Goal: Task Accomplishment & Management: Complete application form

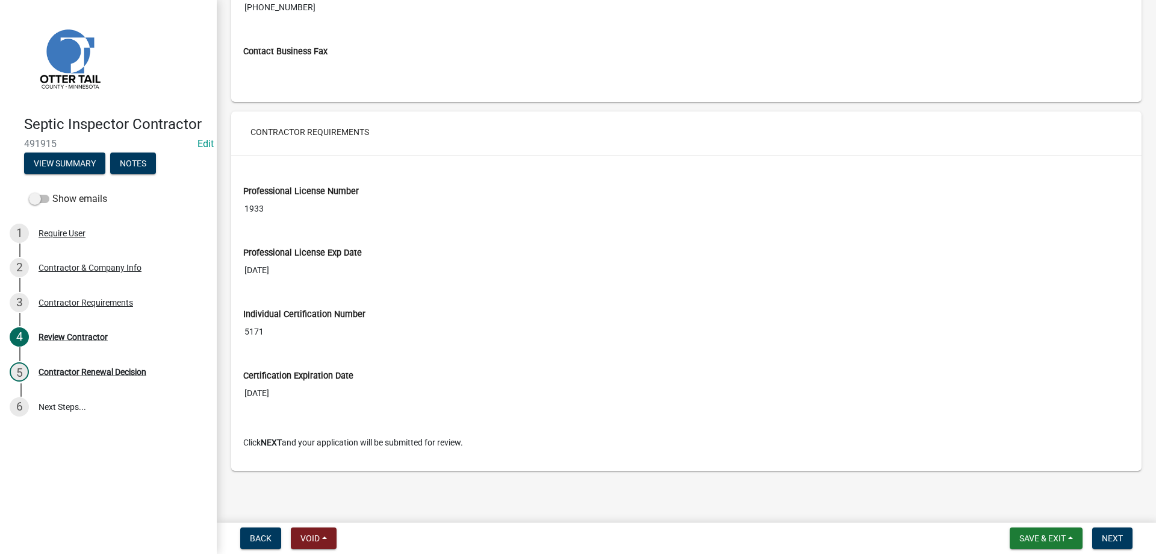
scroll to position [757, 0]
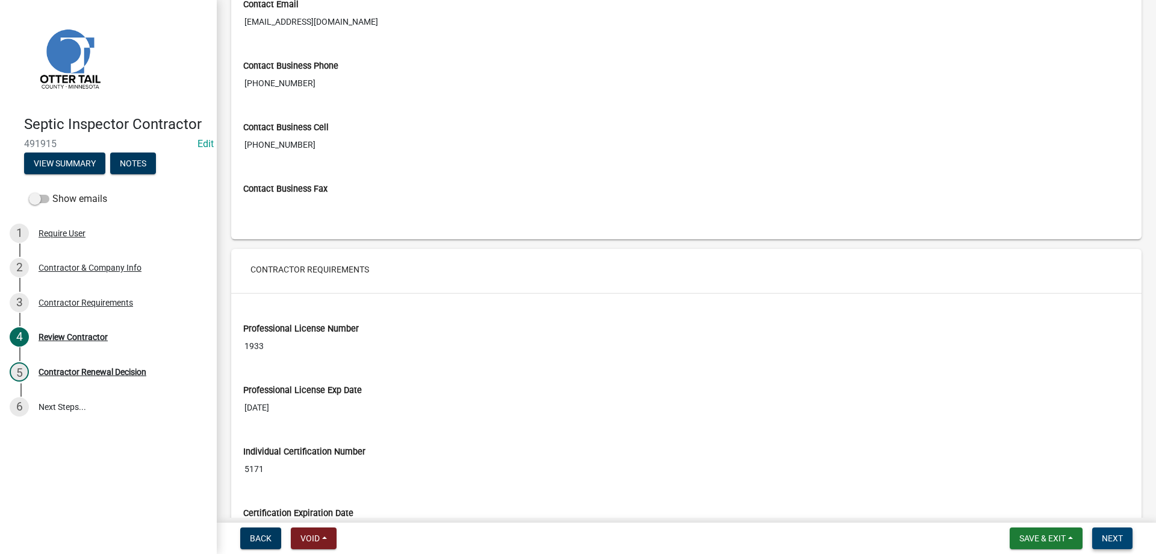
click at [1112, 535] on span "Next" at bounding box center [1112, 538] width 21 height 10
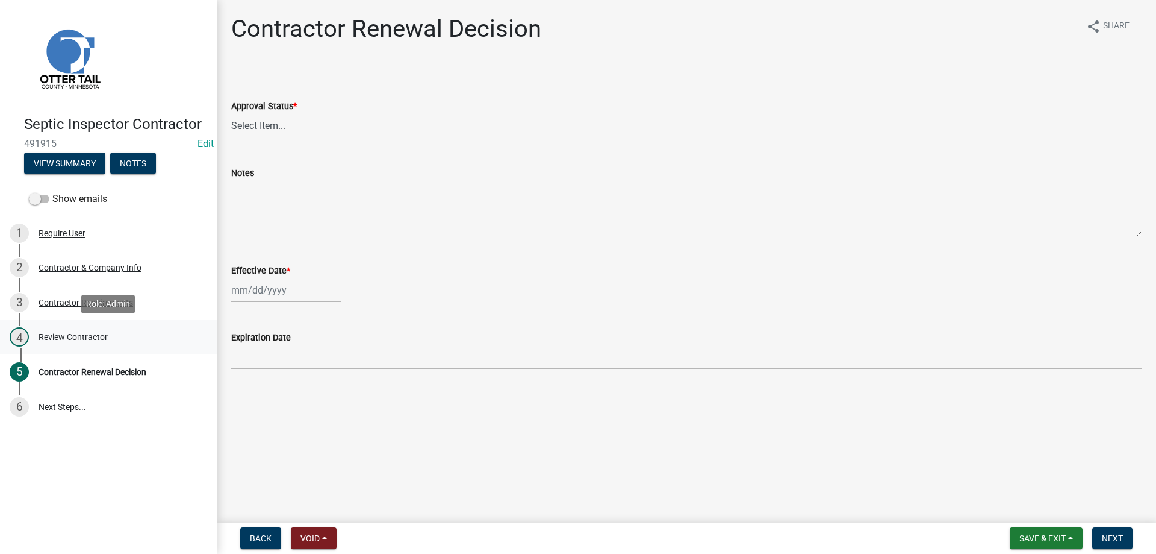
click at [82, 329] on div "4 Review Contractor" at bounding box center [104, 336] width 188 height 19
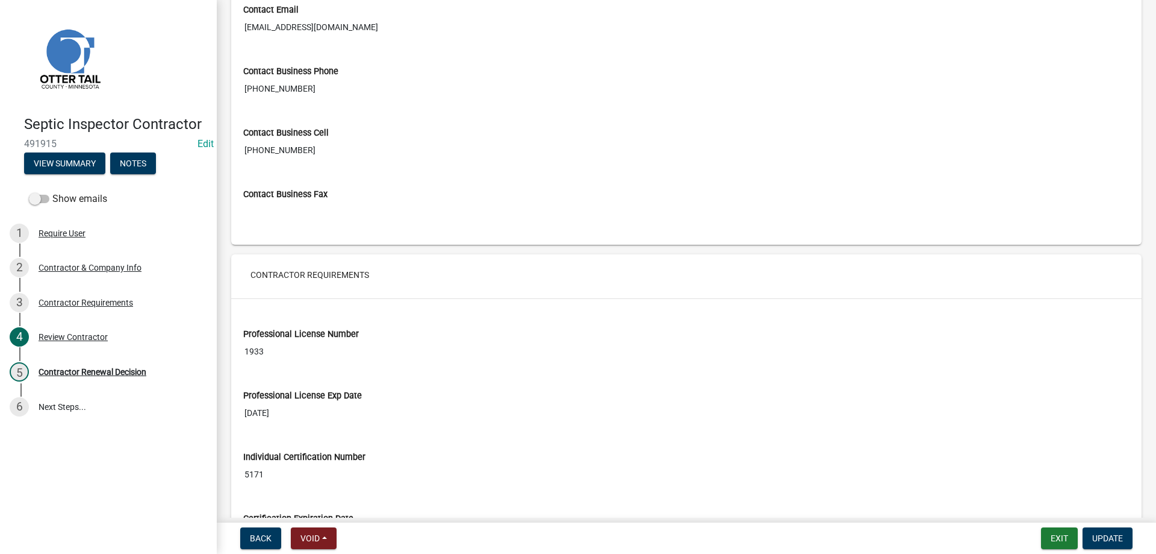
scroll to position [755, 0]
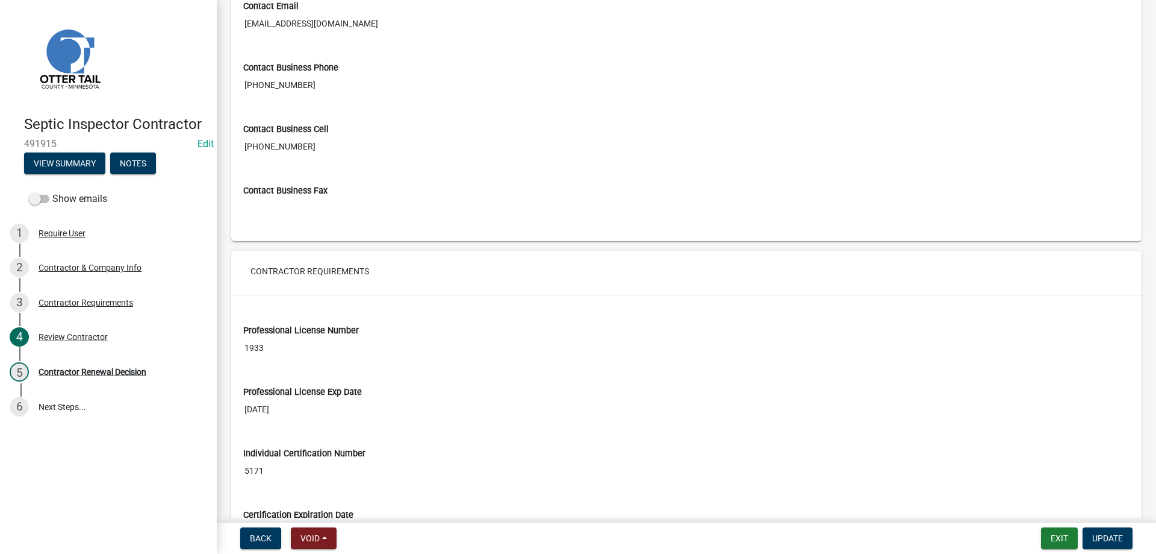
click at [289, 408] on input "10/19/2025" at bounding box center [686, 409] width 887 height 22
click at [83, 304] on div "Contractor Requirements" at bounding box center [86, 302] width 95 height 8
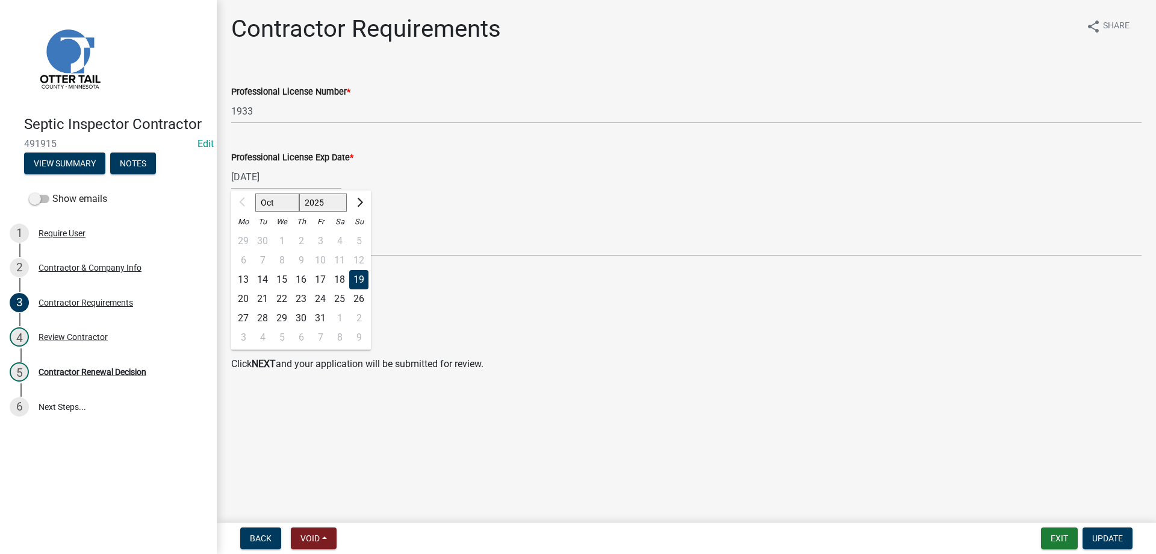
click at [282, 176] on input "10/19/2025" at bounding box center [286, 176] width 110 height 25
click at [745, 357] on p "Click NEXT and your application will be submitted for review." at bounding box center [686, 364] width 911 height 14
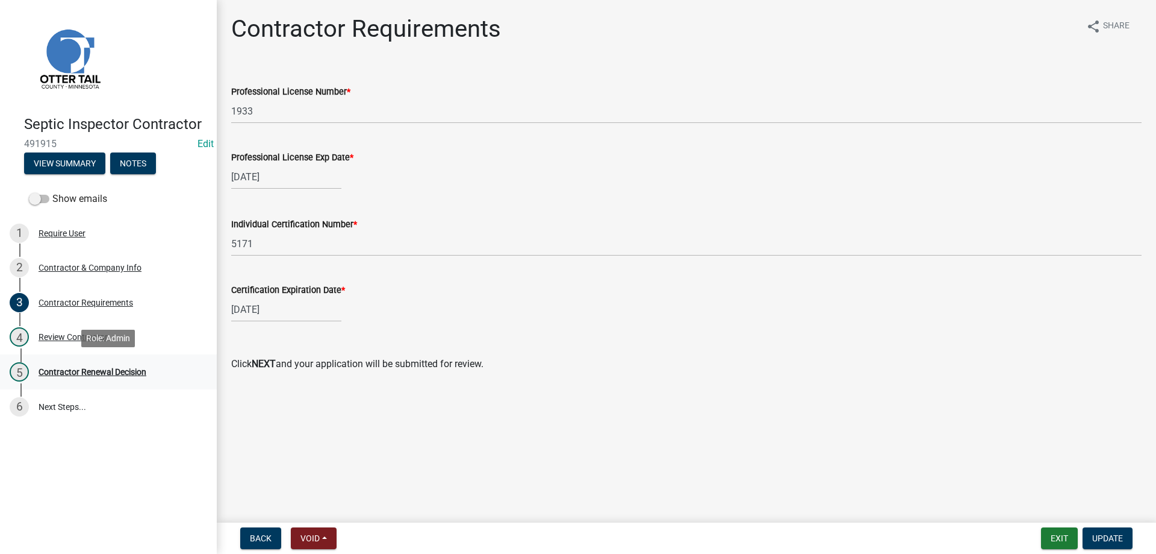
click at [71, 368] on div "Contractor Renewal Decision" at bounding box center [93, 371] width 108 height 8
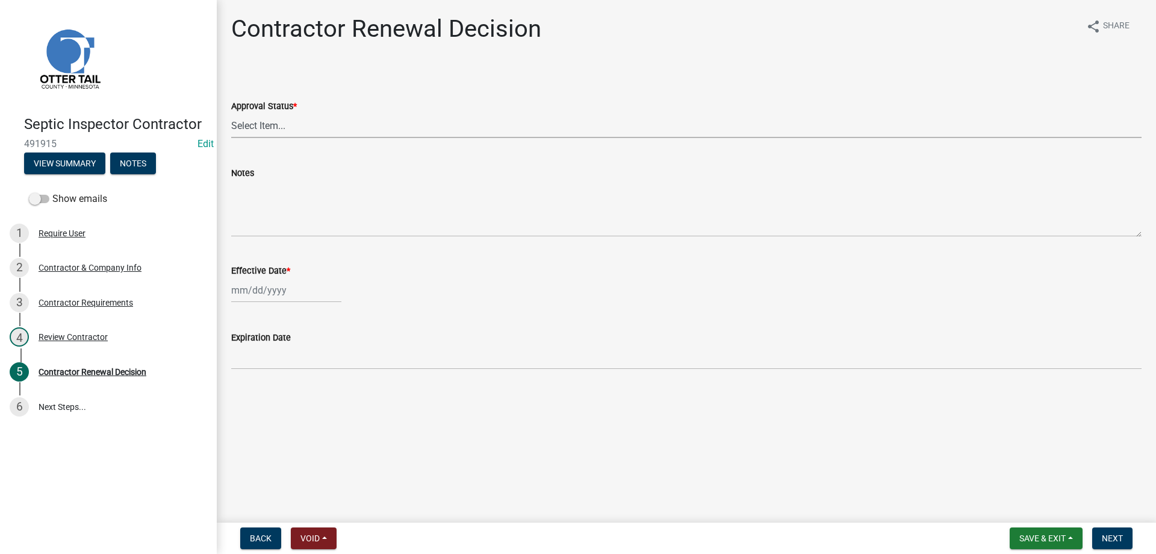
click at [231, 113] on select "Select Item... Approved Denied" at bounding box center [686, 125] width 911 height 25
click option "Approved" at bounding box center [0, 0] width 0 height 0
select select "30db8998-795d-4bbe-8e49-f1ade8865815"
select select "10"
select select "2025"
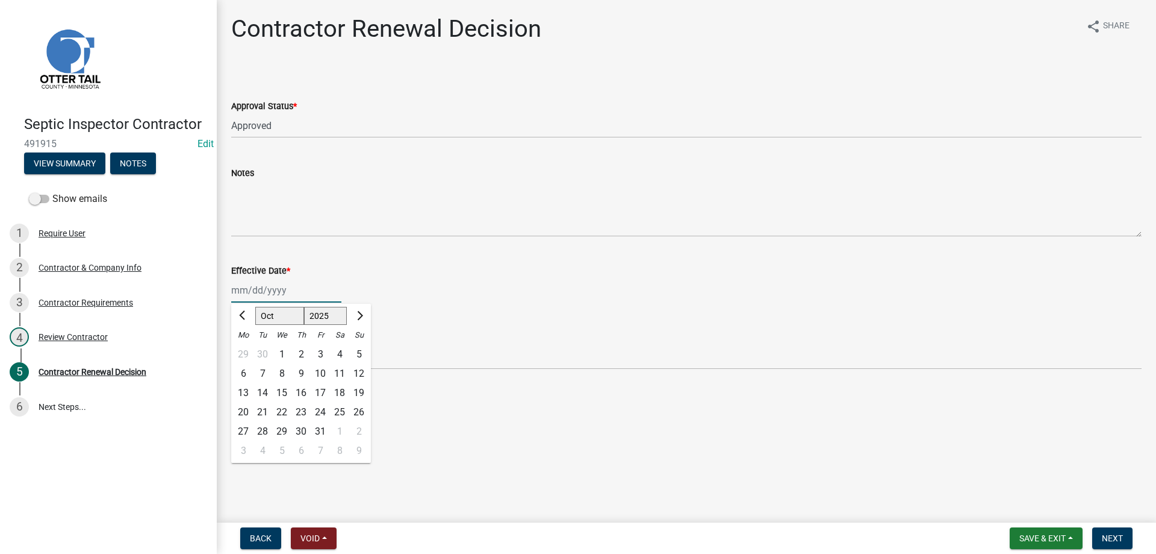
click at [270, 293] on input "Effective Date *" at bounding box center [286, 290] width 110 height 25
click at [241, 392] on div "13" at bounding box center [243, 392] width 19 height 19
type input "10/13/2025"
click at [57, 299] on div "Contractor Requirements" at bounding box center [86, 302] width 95 height 8
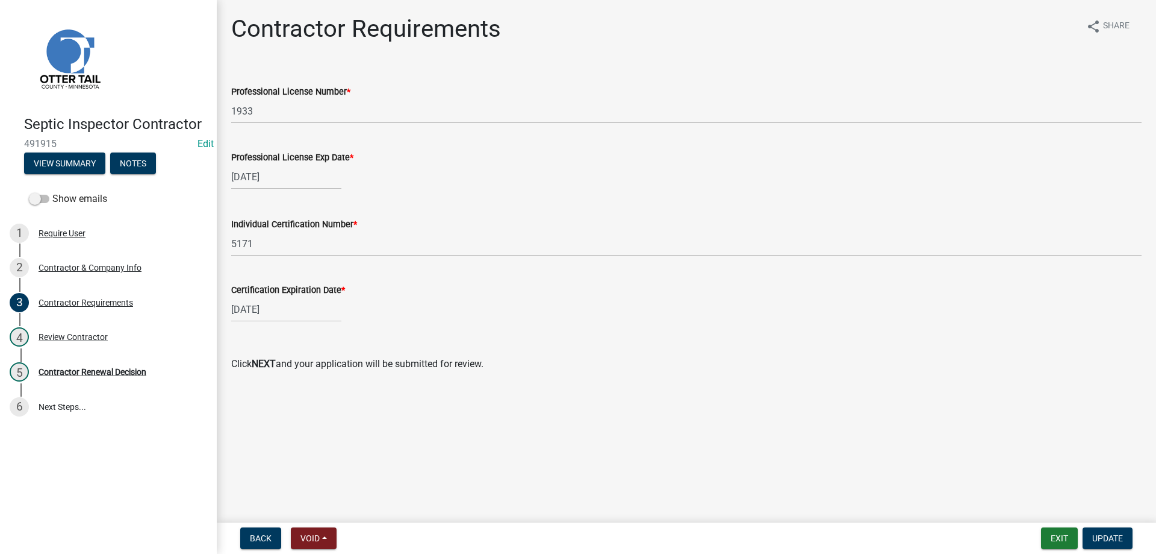
click at [284, 175] on input "10/19/2025" at bounding box center [286, 176] width 110 height 25
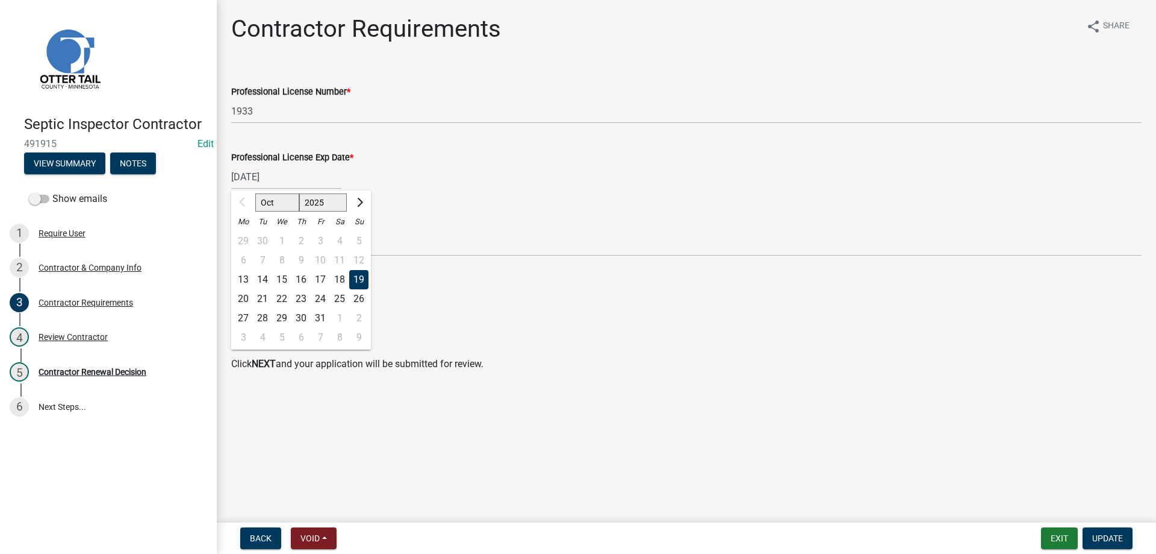
click at [299, 193] on select "2025 2026 2027 2028 2029 2030 2031 2032 2033 2034 2035 2036 2037 2038 2039 2040…" at bounding box center [323, 202] width 48 height 18
select select "2026"
click option "2026" at bounding box center [0, 0] width 0 height 0
click at [241, 299] on div "19" at bounding box center [243, 298] width 19 height 19
type input "10/19/2026"
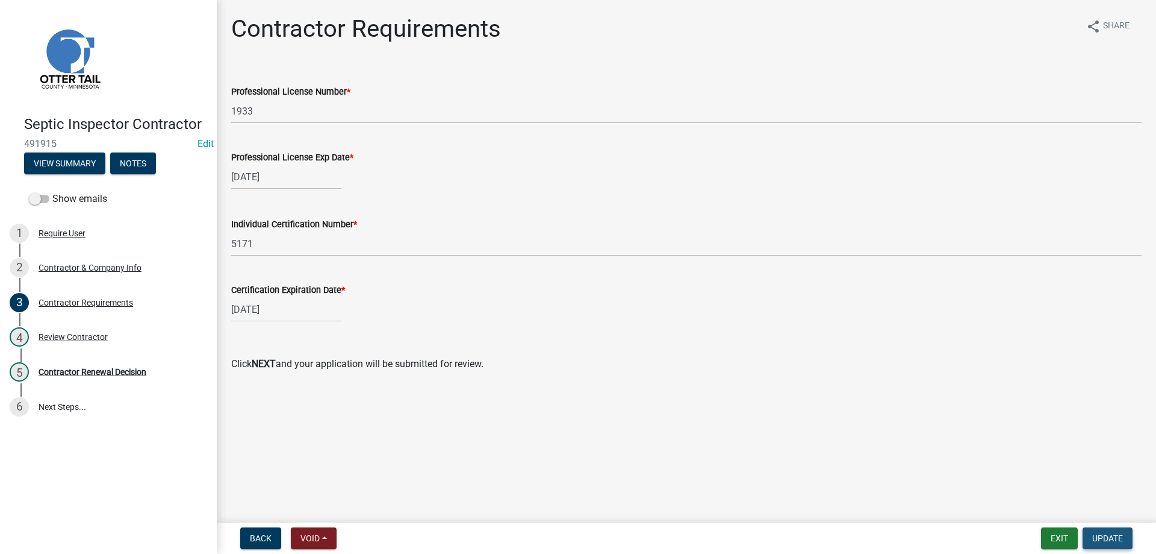
click at [1096, 536] on span "Update" at bounding box center [1108, 538] width 31 height 10
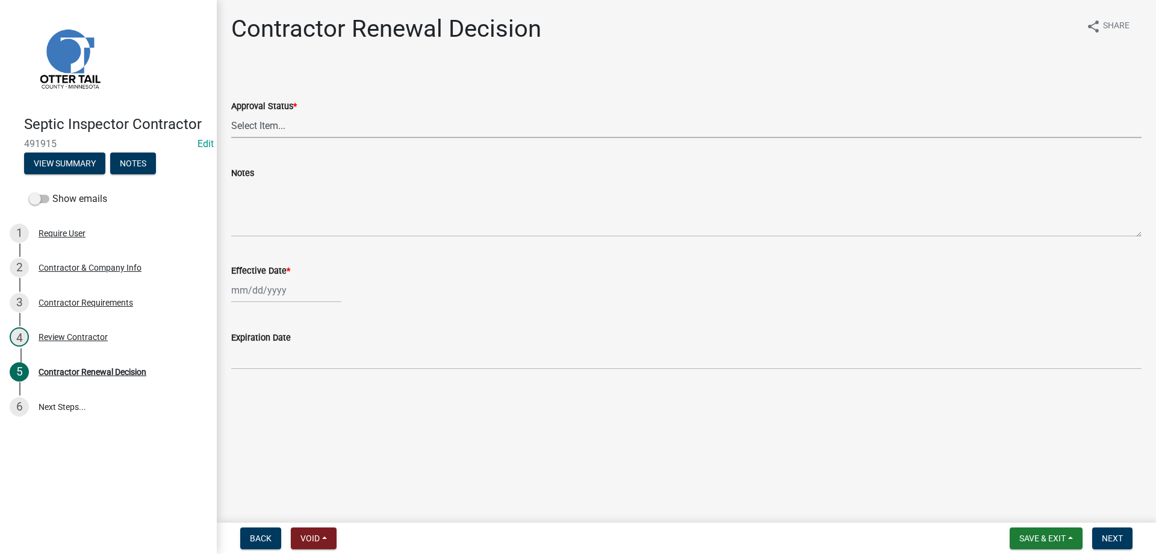
click at [231, 113] on select "Select Item... Approved Denied" at bounding box center [686, 125] width 911 height 25
click option "Approved" at bounding box center [0, 0] width 0 height 0
select select "30db8998-795d-4bbe-8e49-f1ade8865815"
click at [277, 290] on input "Effective Date *" at bounding box center [286, 290] width 110 height 25
select select "10"
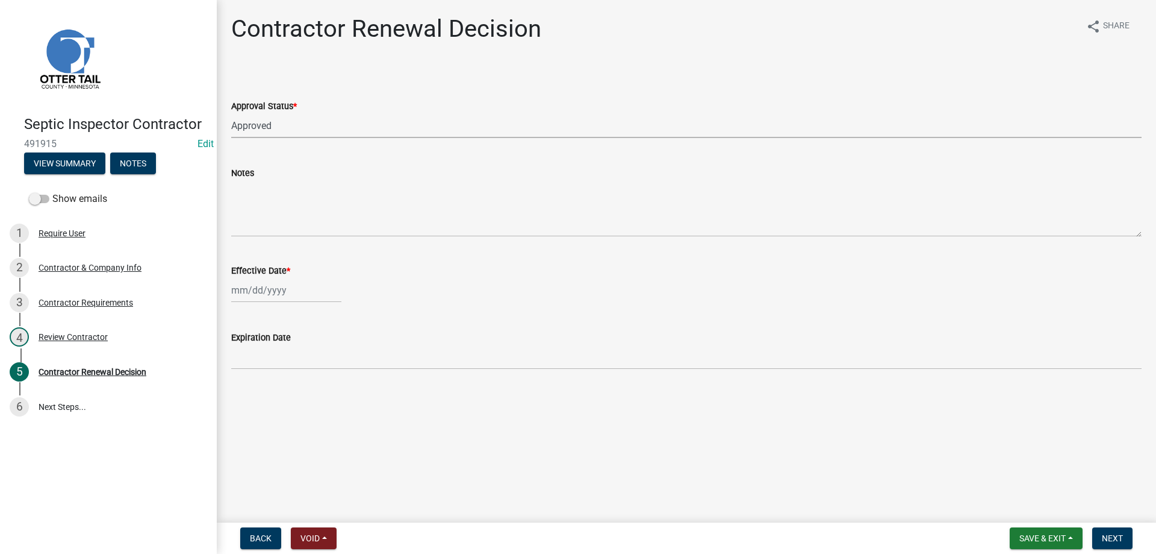
select select "2025"
click at [243, 389] on div "13" at bounding box center [243, 392] width 19 height 19
type input "10/13/2025"
click at [1107, 534] on span "Next" at bounding box center [1112, 538] width 21 height 10
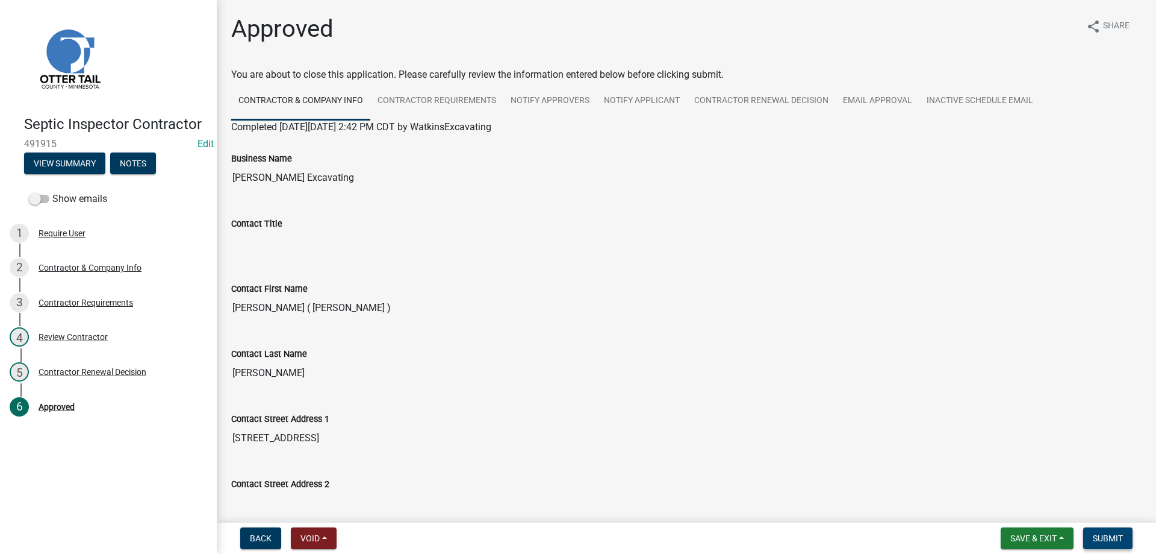
click at [1108, 538] on span "Submit" at bounding box center [1108, 538] width 30 height 10
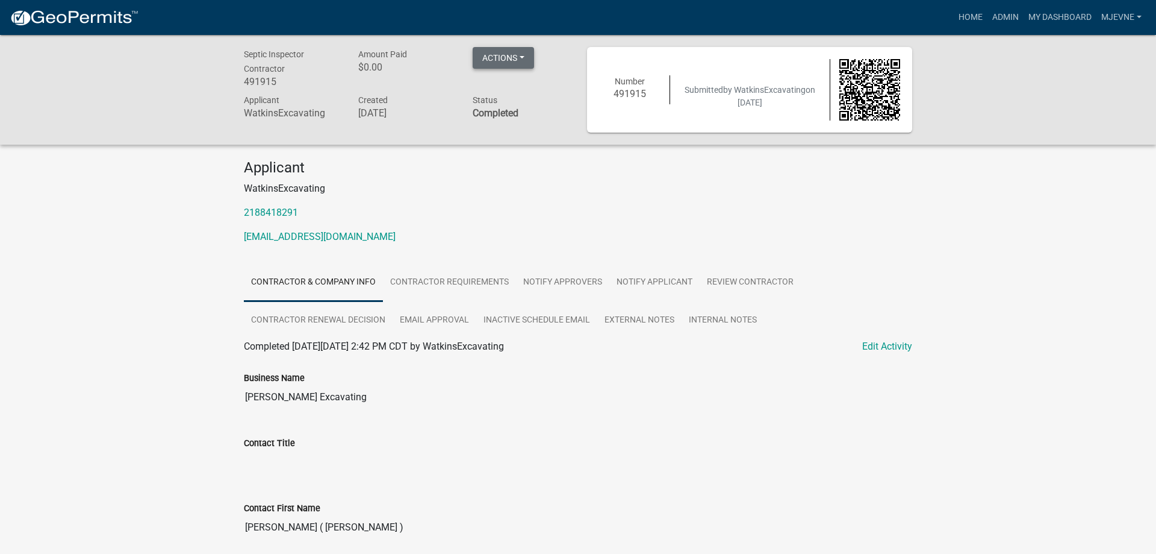
click at [522, 55] on button "Actions" at bounding box center [503, 58] width 61 height 22
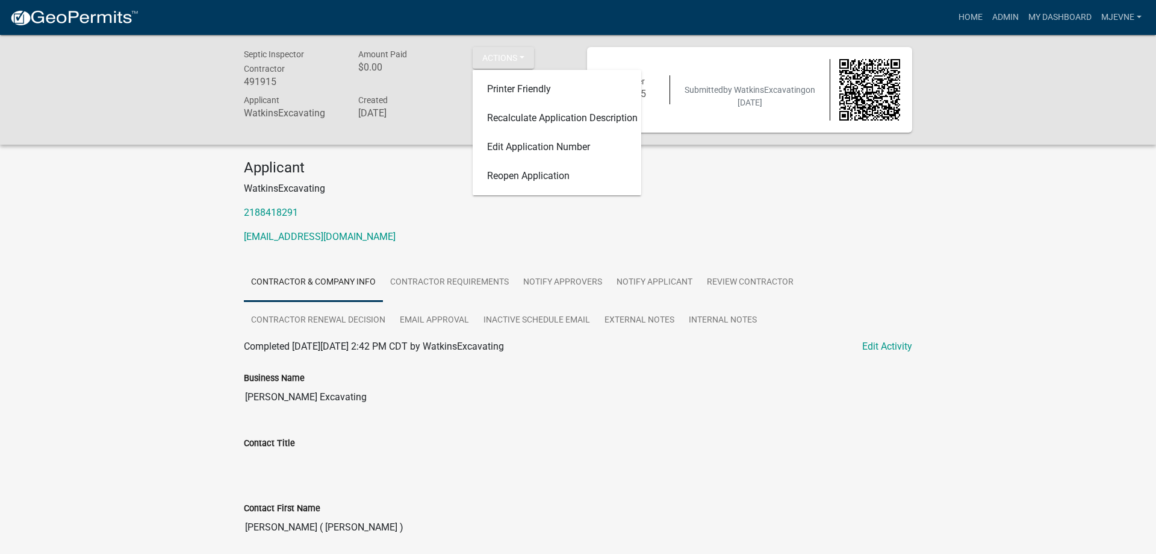
click at [647, 241] on p "awatkins@eot.com" at bounding box center [578, 236] width 669 height 14
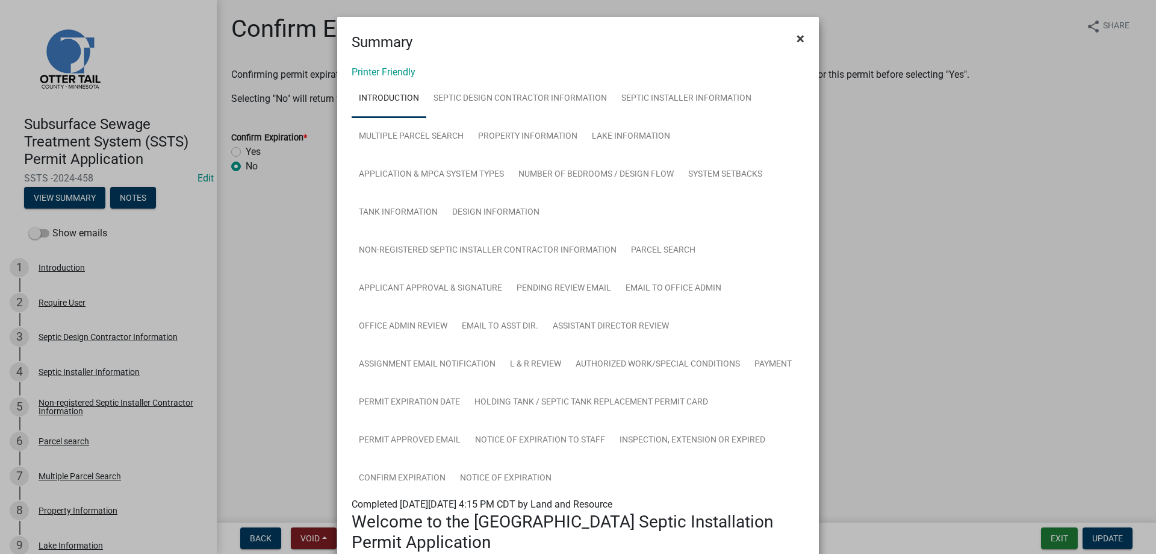
click at [803, 37] on span "×" at bounding box center [801, 38] width 8 height 17
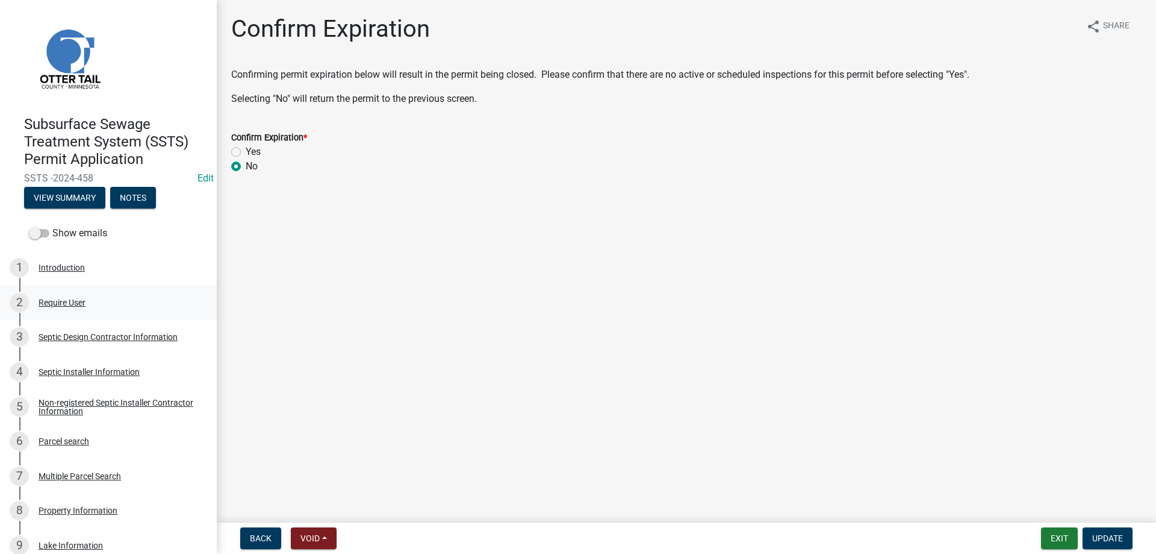
click at [43, 305] on div "Require User" at bounding box center [62, 302] width 47 height 8
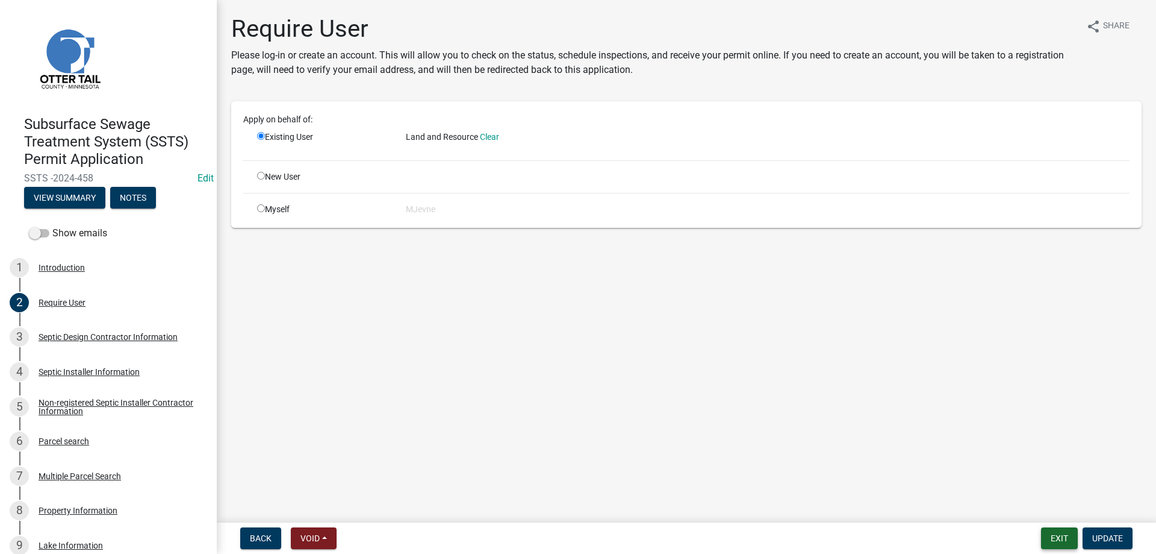
click at [1050, 541] on button "Exit" at bounding box center [1059, 538] width 37 height 22
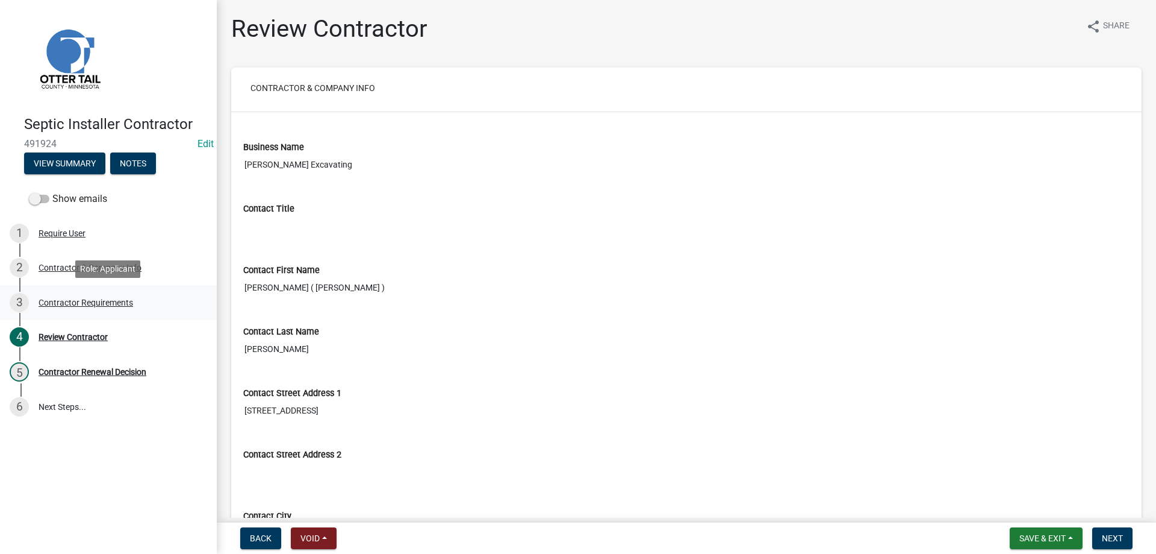
click at [74, 303] on div "Contractor Requirements" at bounding box center [86, 302] width 95 height 8
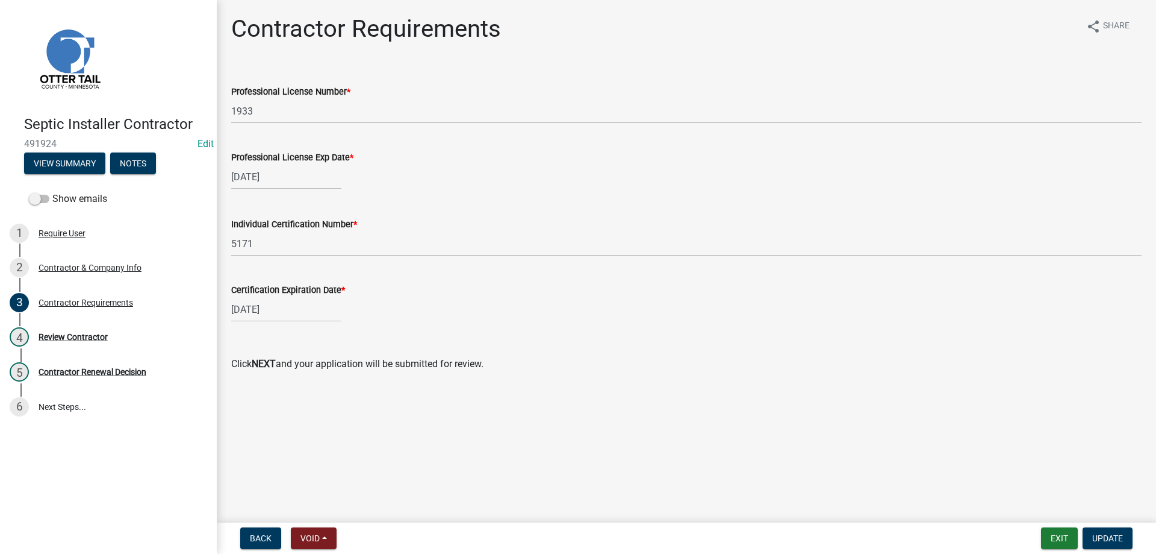
click at [290, 178] on input "10/19/2025" at bounding box center [286, 176] width 110 height 25
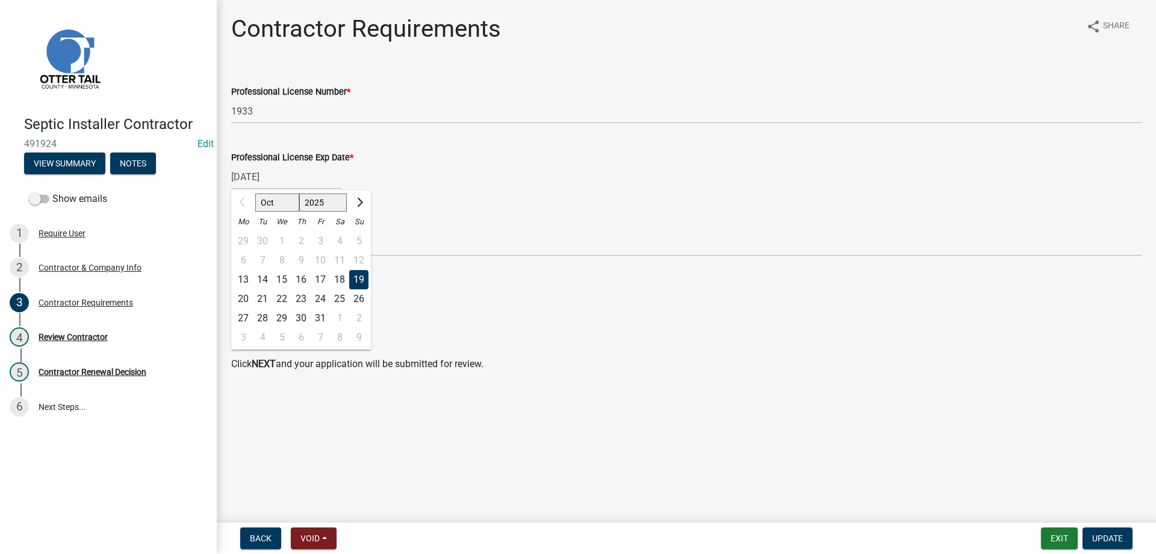
click at [299, 193] on select "2025 2026 2027 2028 2029 2030 2031 2032 2033 2034 2035 2036 2037 2038 2039 2040…" at bounding box center [323, 202] width 48 height 18
select select "2026"
click option "2026" at bounding box center [0, 0] width 0 height 0
click at [242, 297] on div "19" at bounding box center [243, 298] width 19 height 19
type input "10/19/2026"
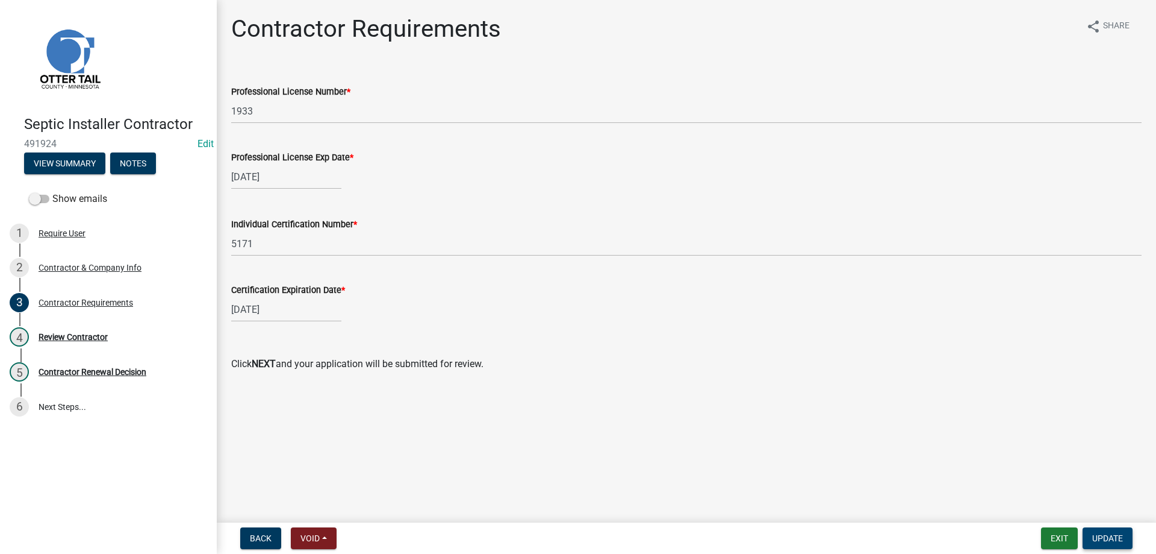
click at [1105, 537] on span "Update" at bounding box center [1108, 538] width 31 height 10
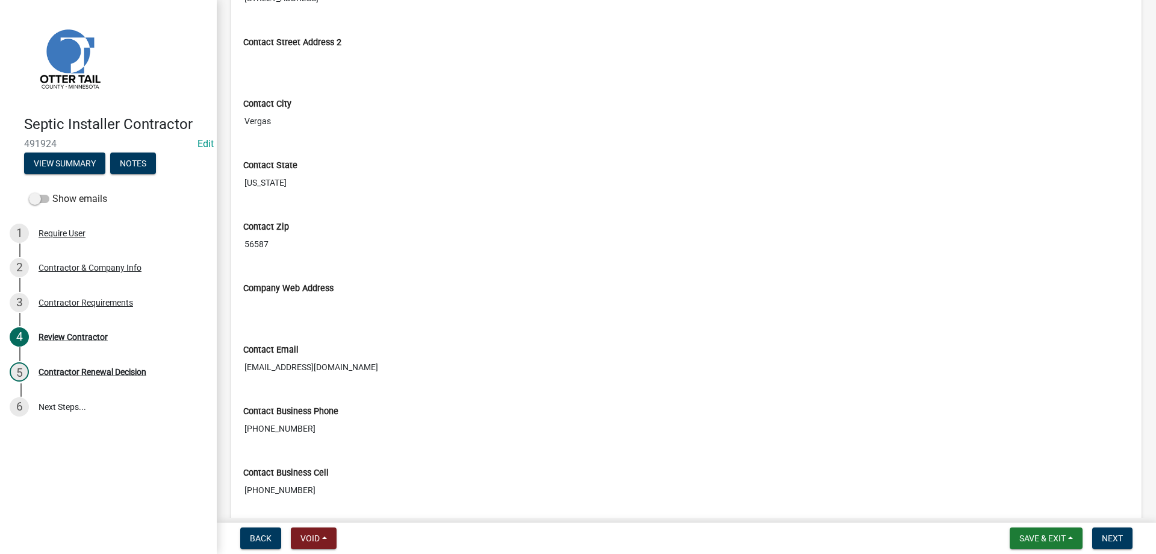
scroll to position [894, 0]
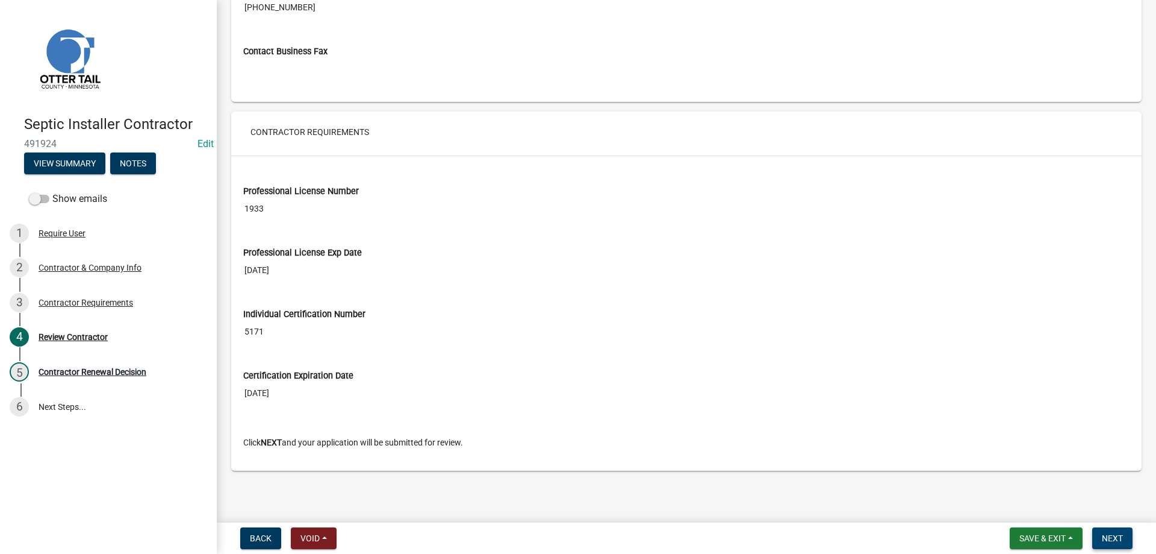
click at [1111, 531] on button "Next" at bounding box center [1113, 538] width 40 height 22
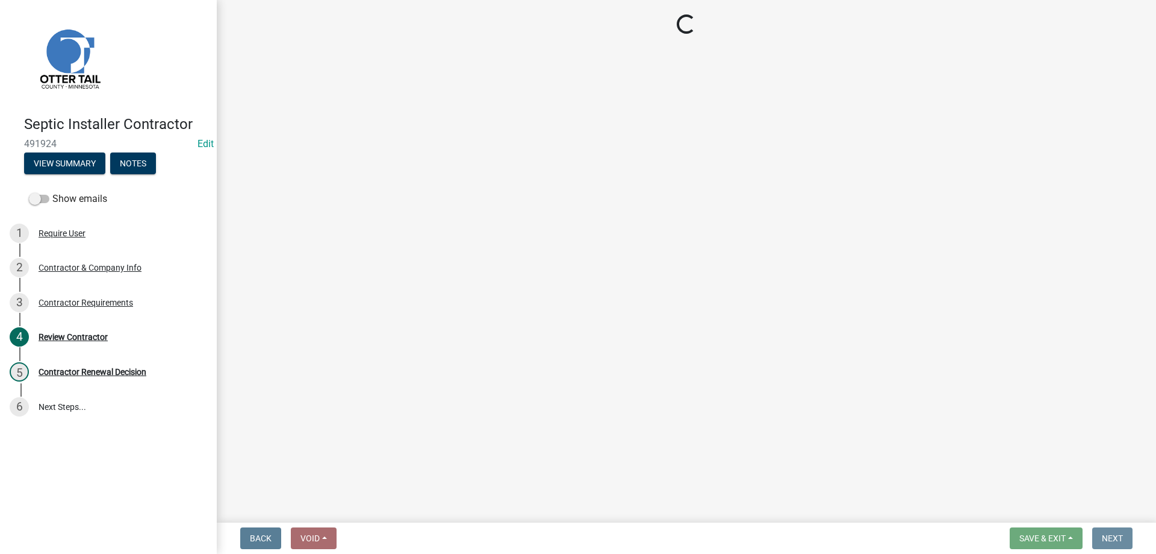
scroll to position [0, 0]
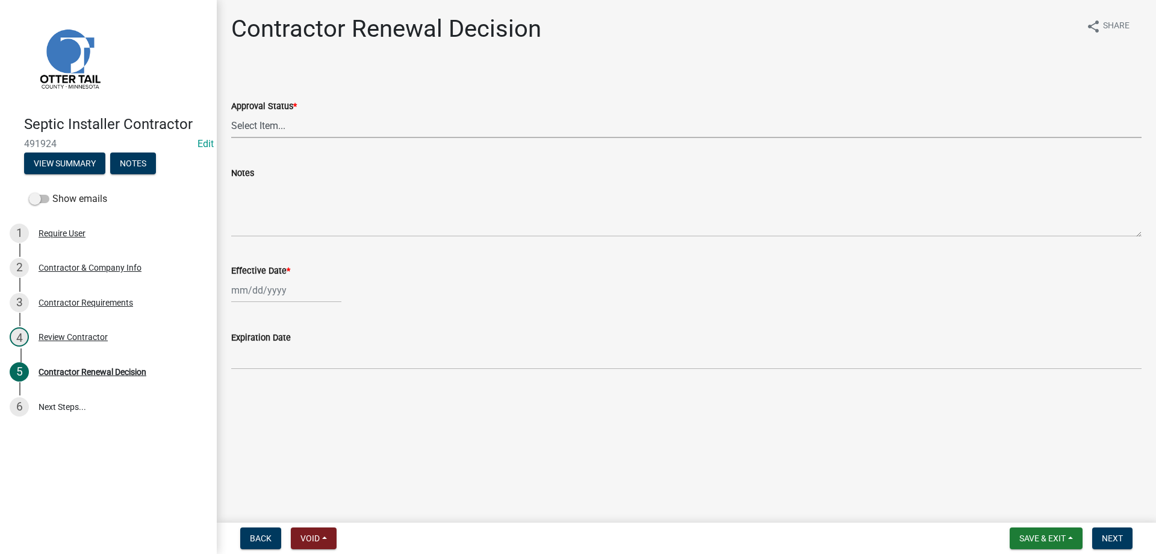
click at [231, 113] on select "Select Item... Approved Denied" at bounding box center [686, 125] width 911 height 25
click option "Approved" at bounding box center [0, 0] width 0 height 0
select select "30db8998-795d-4bbe-8e49-f1ade8865815"
select select "10"
select select "2025"
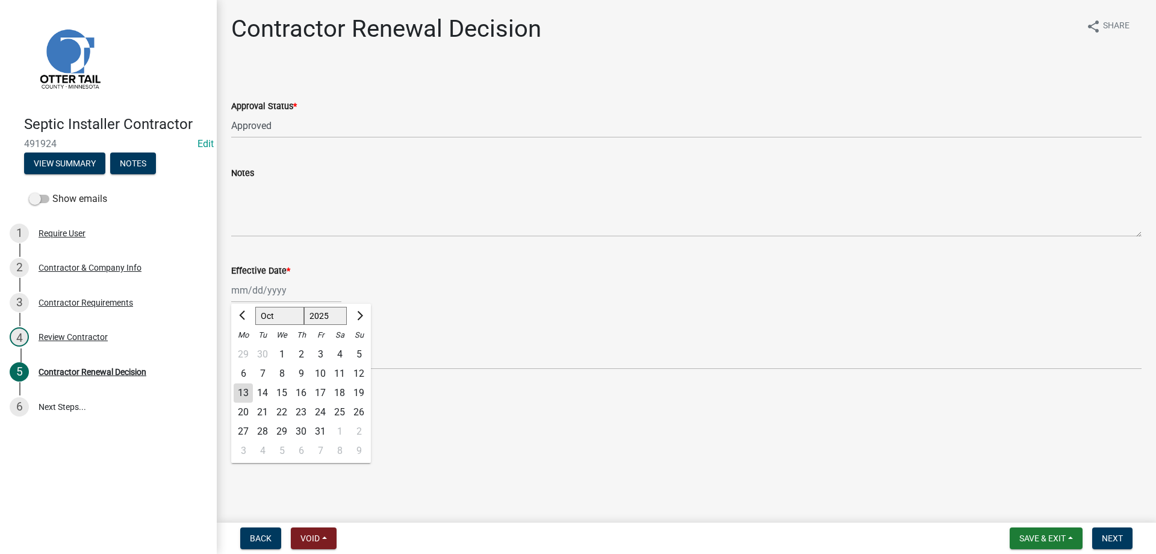
click at [245, 292] on input "Effective Date *" at bounding box center [286, 290] width 110 height 25
click at [244, 394] on div "13" at bounding box center [243, 392] width 19 height 19
type input "10/13/2025"
click at [1105, 540] on span "Next" at bounding box center [1112, 538] width 21 height 10
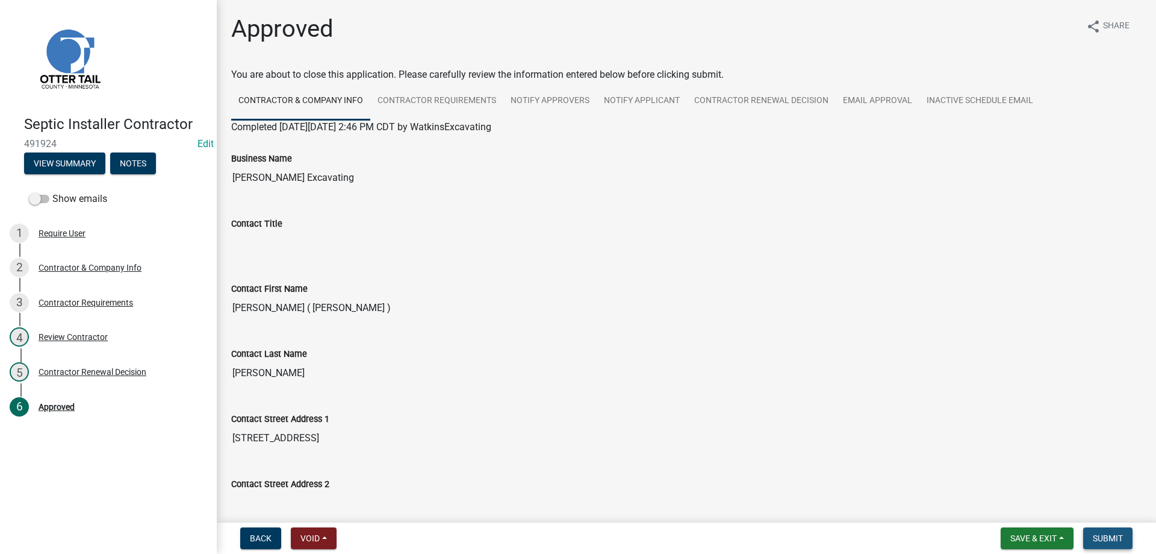
click at [1114, 538] on span "Submit" at bounding box center [1108, 538] width 30 height 10
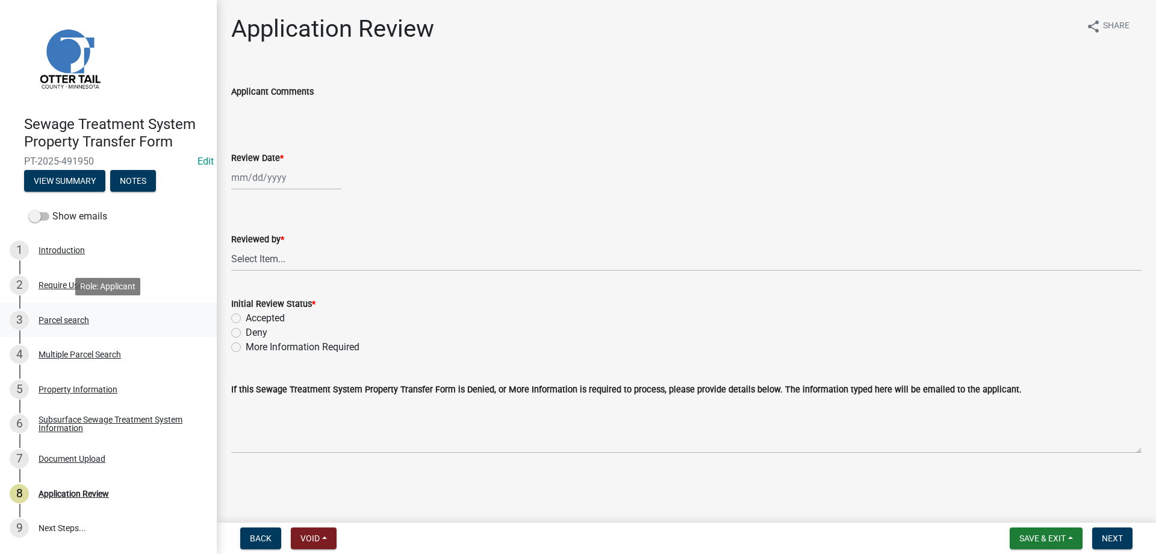
click at [49, 316] on div "Parcel search" at bounding box center [64, 320] width 51 height 8
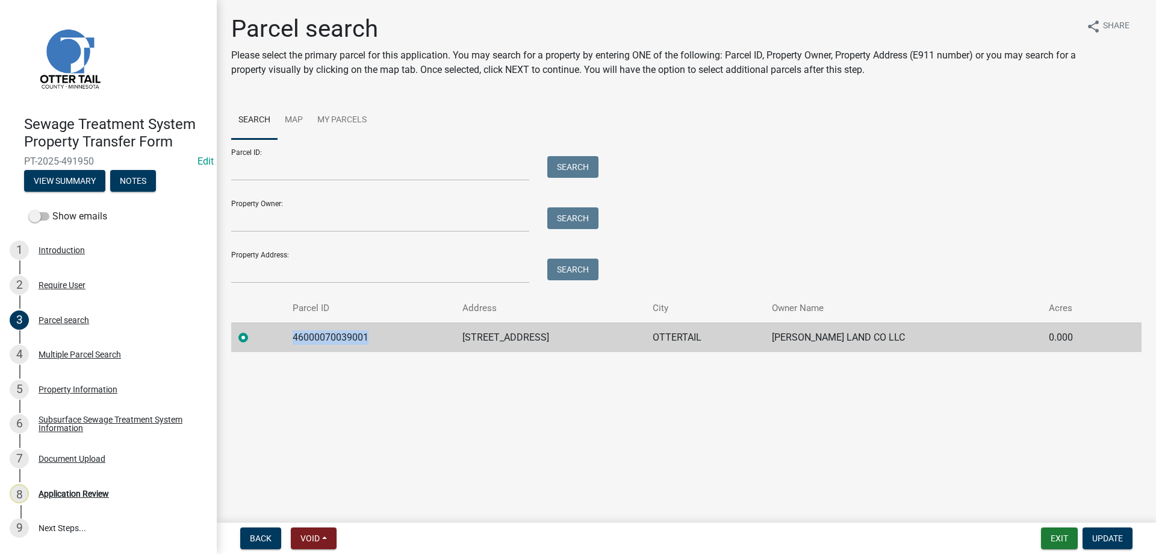
drag, startPoint x: 374, startPoint y: 337, endPoint x: 295, endPoint y: 345, distance: 79.8
click at [295, 345] on td "46000070039001" at bounding box center [370, 337] width 170 height 30
copy td "46000070039001"
click at [69, 352] on div "Multiple Parcel Search" at bounding box center [80, 354] width 83 height 8
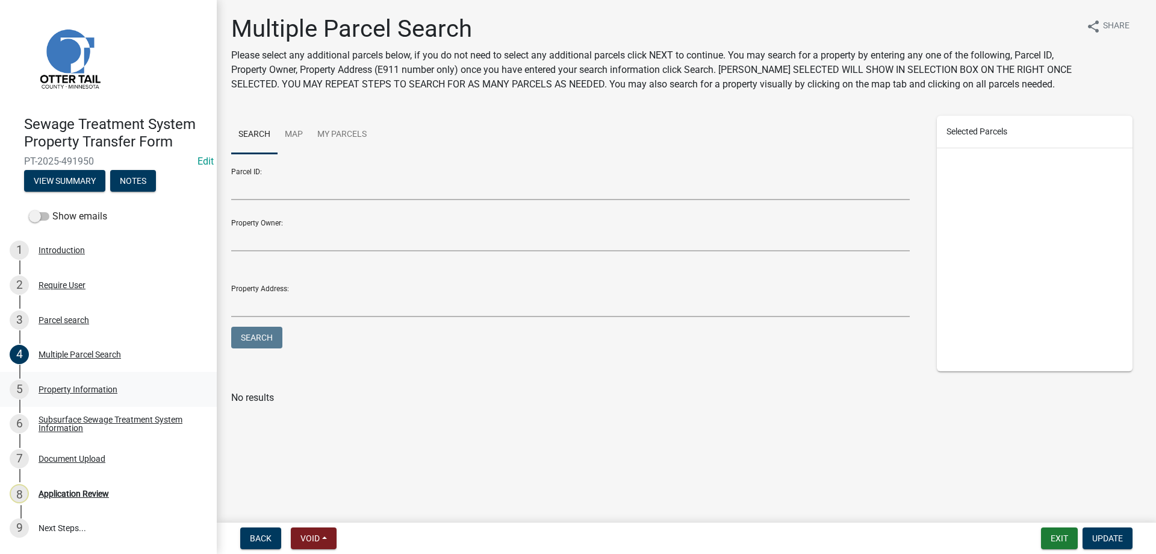
click at [55, 388] on div "Property Information" at bounding box center [78, 389] width 79 height 8
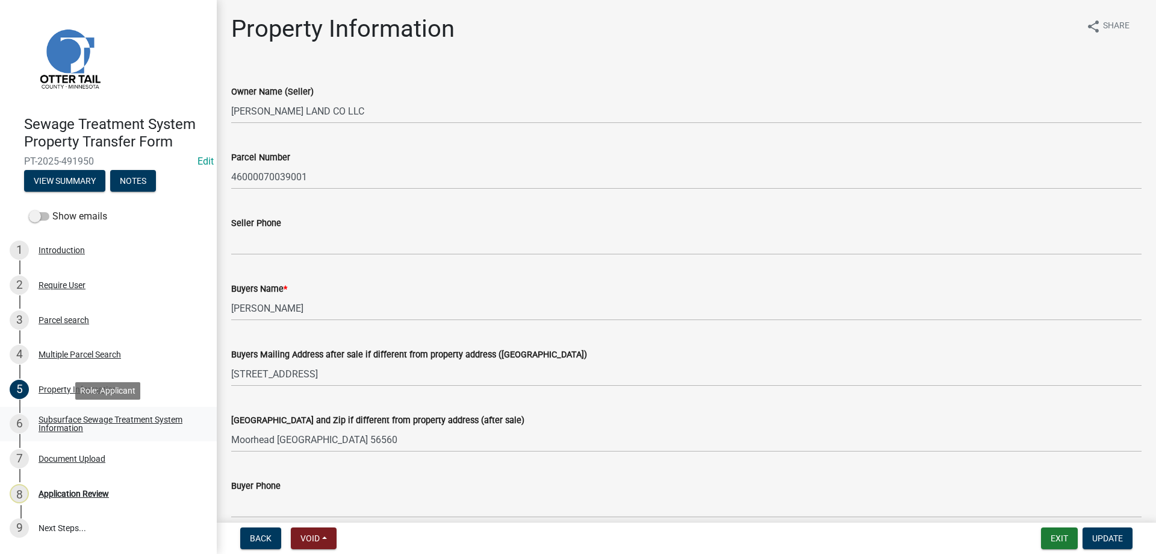
click at [56, 429] on div "Subsurface Sewage Treatment System Information" at bounding box center [118, 423] width 159 height 17
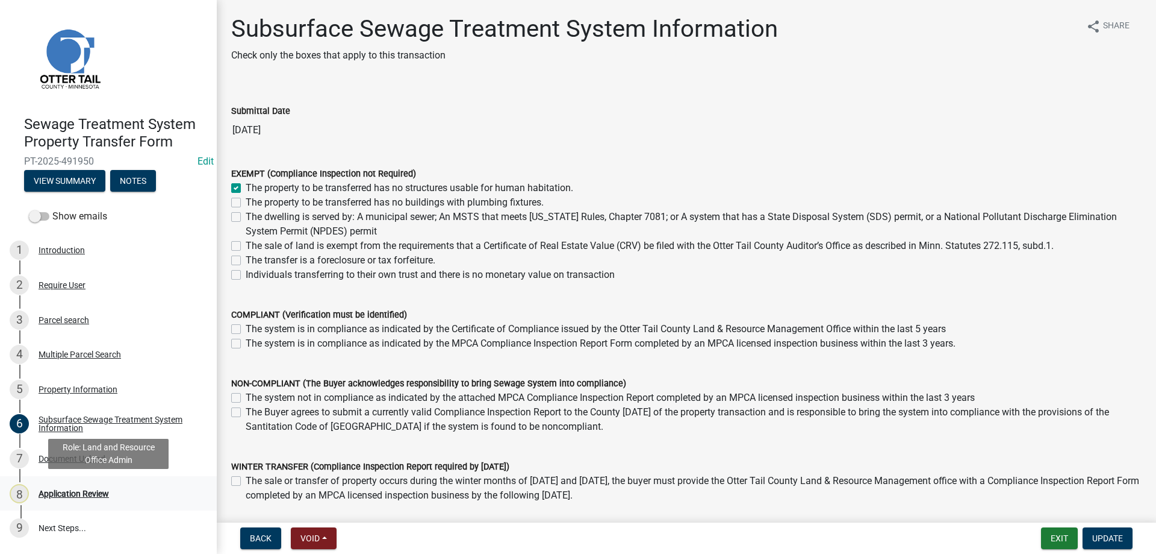
click at [75, 491] on div "Application Review" at bounding box center [74, 493] width 70 height 8
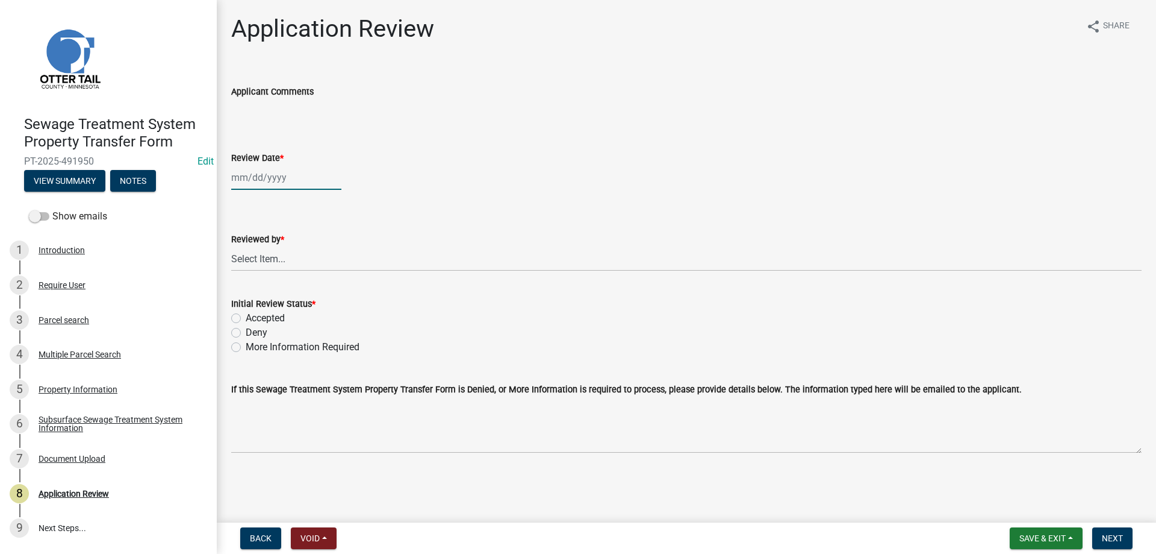
click at [264, 177] on input "Review Date *" at bounding box center [286, 177] width 110 height 25
select select "10"
select select "2025"
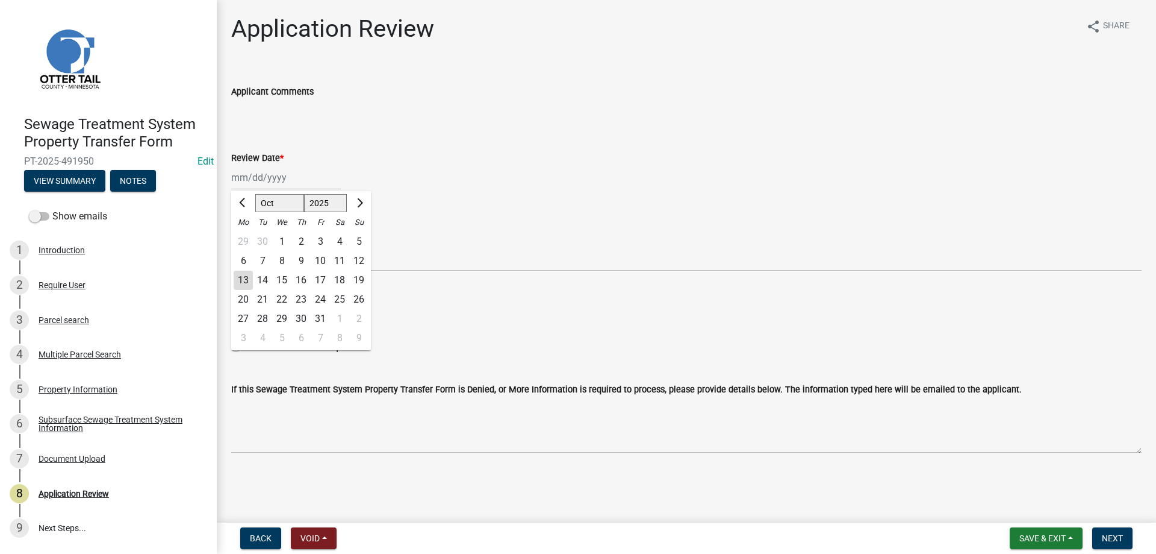
click at [242, 280] on div "13" at bounding box center [243, 279] width 19 height 19
type input "[DATE]"
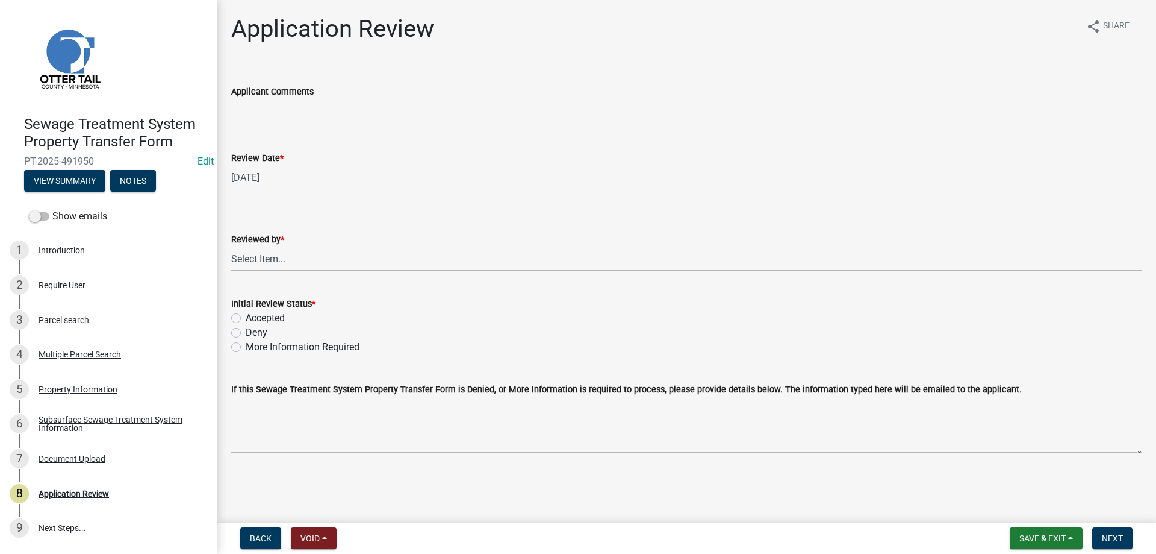
click at [231, 246] on select "Select Item... Alexis Newark Amy Busko Andrea Perales Brittany Tollefson Christ…" at bounding box center [686, 258] width 911 height 25
click option "Michelle Jevne" at bounding box center [0, 0] width 0 height 0
select select "b4c12476-3918-4c31-b34d-126d47b866fd"
click at [246, 319] on label "Accepted" at bounding box center [265, 318] width 39 height 14
click at [246, 319] on input "Accepted" at bounding box center [250, 315] width 8 height 8
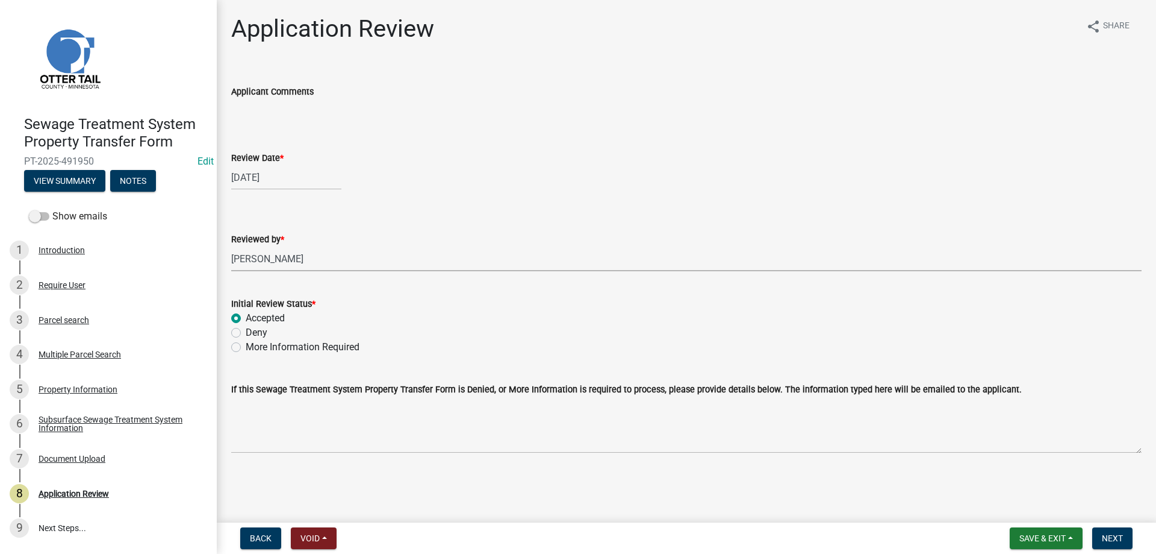
radio input "true"
click at [1114, 534] on span "Next" at bounding box center [1112, 538] width 21 height 10
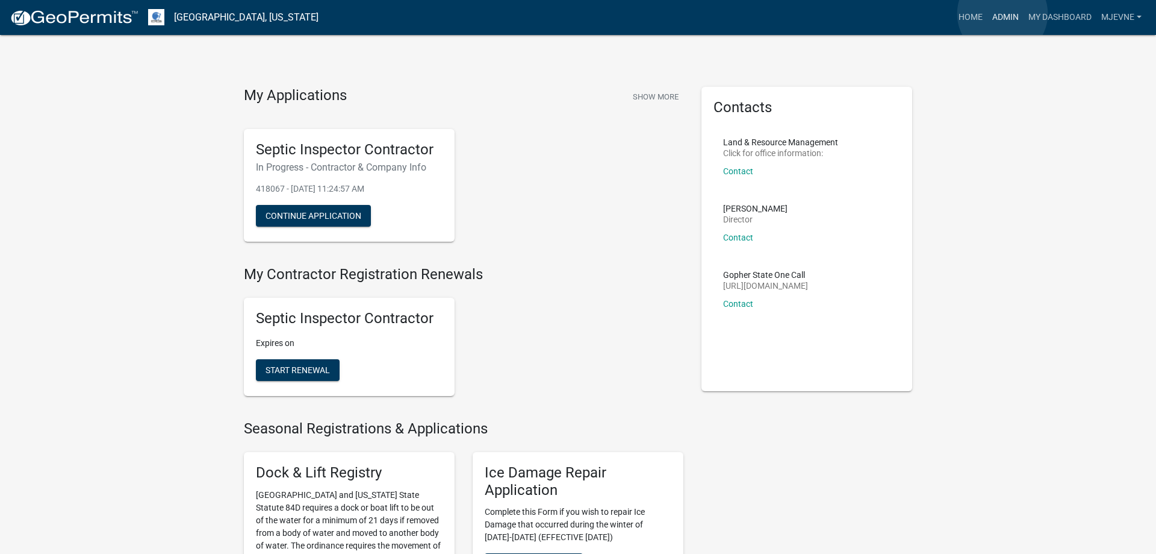
click at [1003, 14] on link "Admin" at bounding box center [1006, 17] width 36 height 23
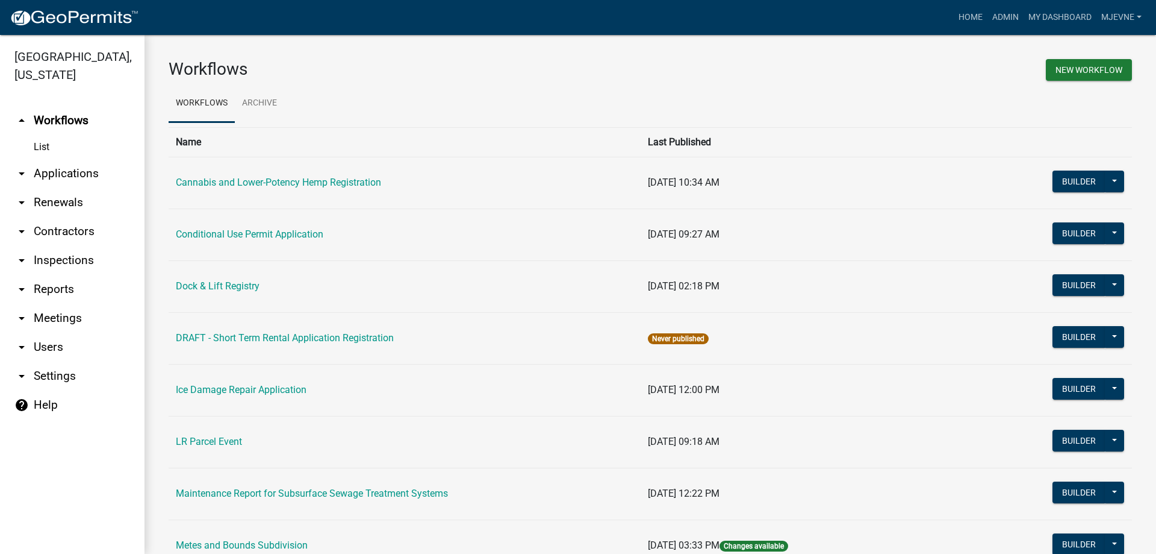
click at [67, 172] on link "arrow_drop_down Applications" at bounding box center [72, 173] width 145 height 29
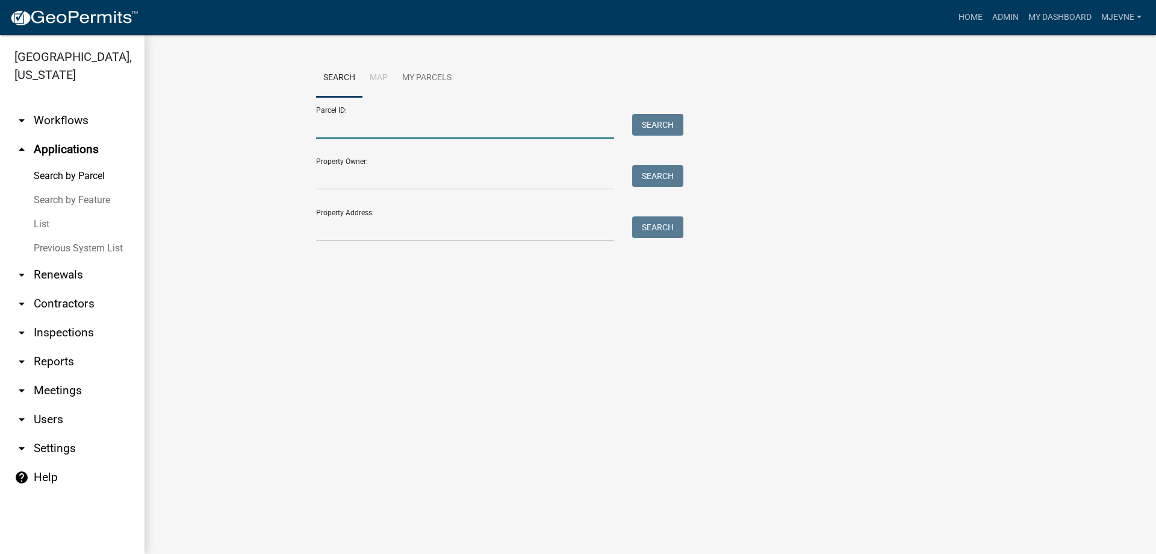
click at [345, 122] on input "Parcel ID:" at bounding box center [465, 126] width 298 height 25
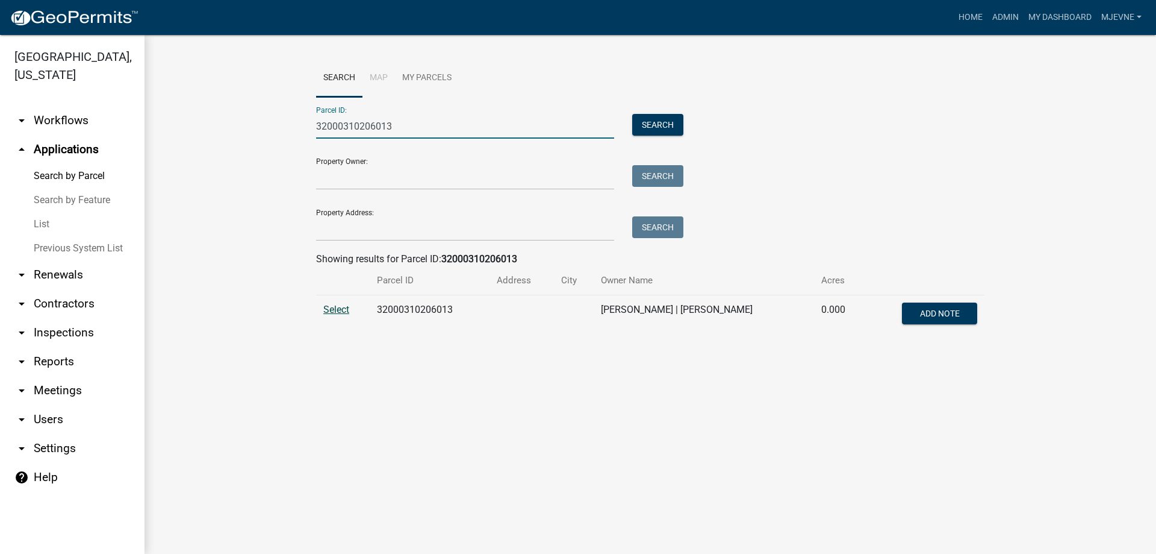
type input "32000310206013"
click at [335, 308] on span "Select" at bounding box center [336, 309] width 26 height 11
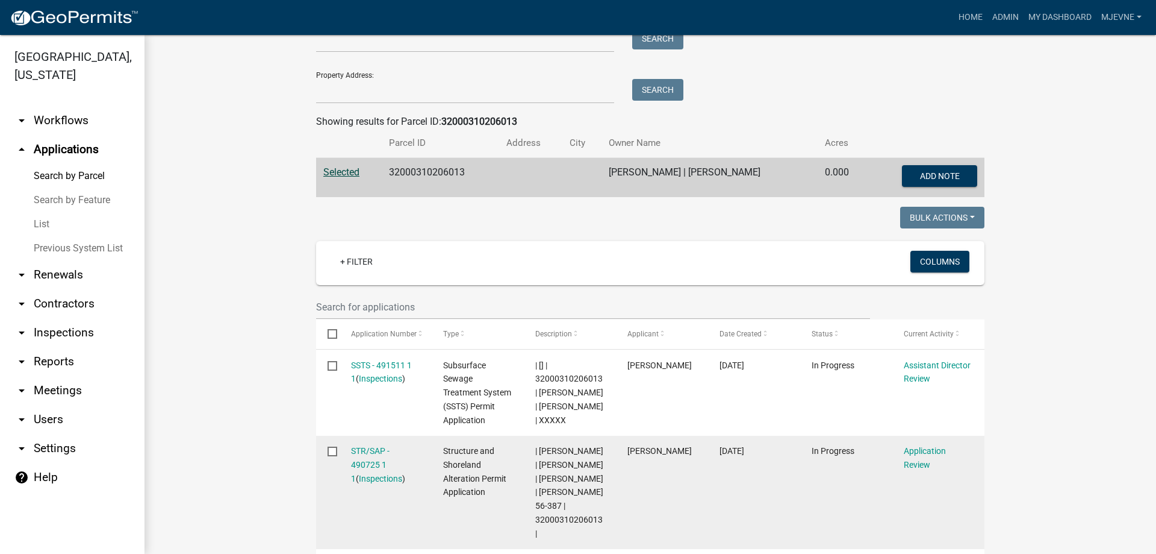
scroll to position [343, 0]
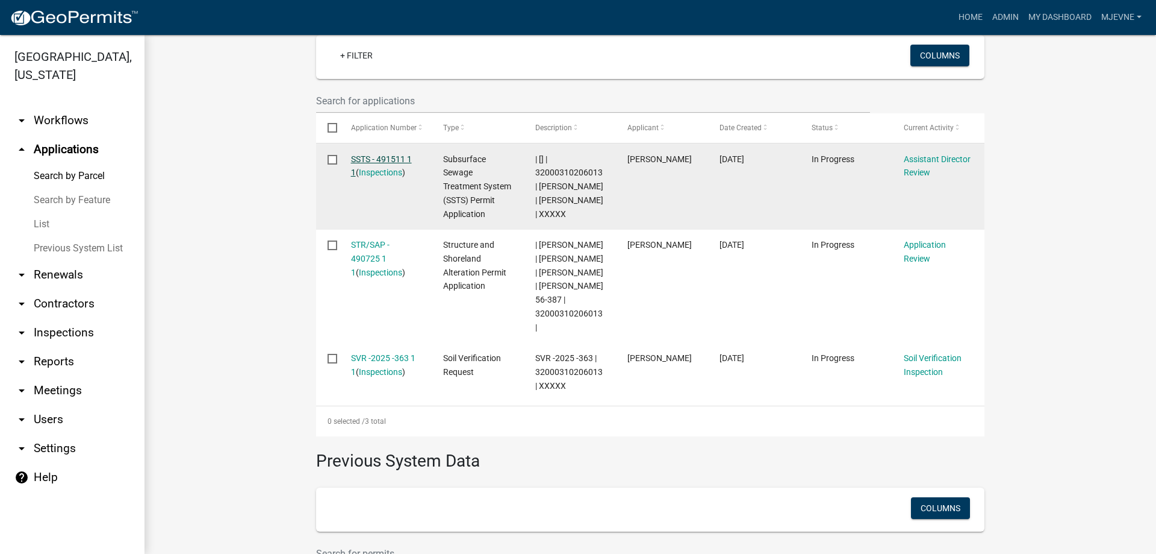
click at [361, 158] on link "SSTS - 491511 1 1" at bounding box center [381, 165] width 61 height 23
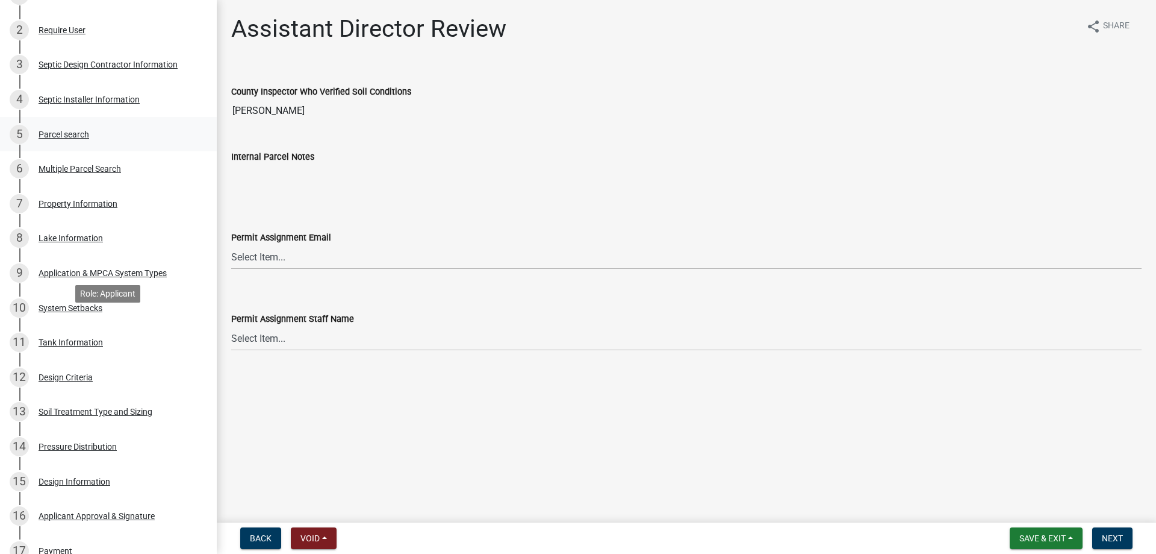
scroll to position [307, 0]
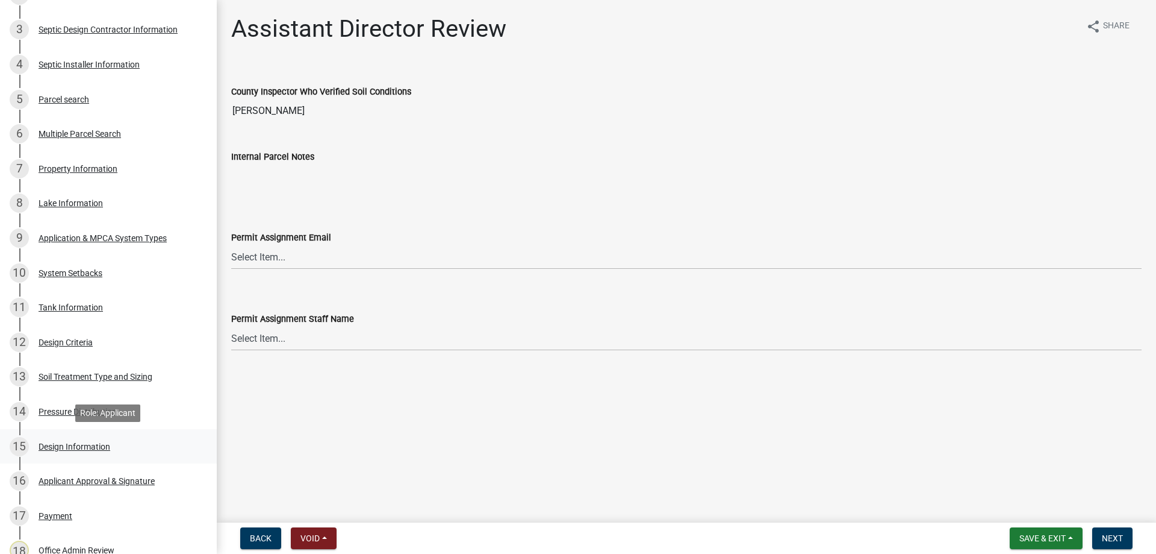
click at [84, 447] on div "Design Information" at bounding box center [75, 446] width 72 height 8
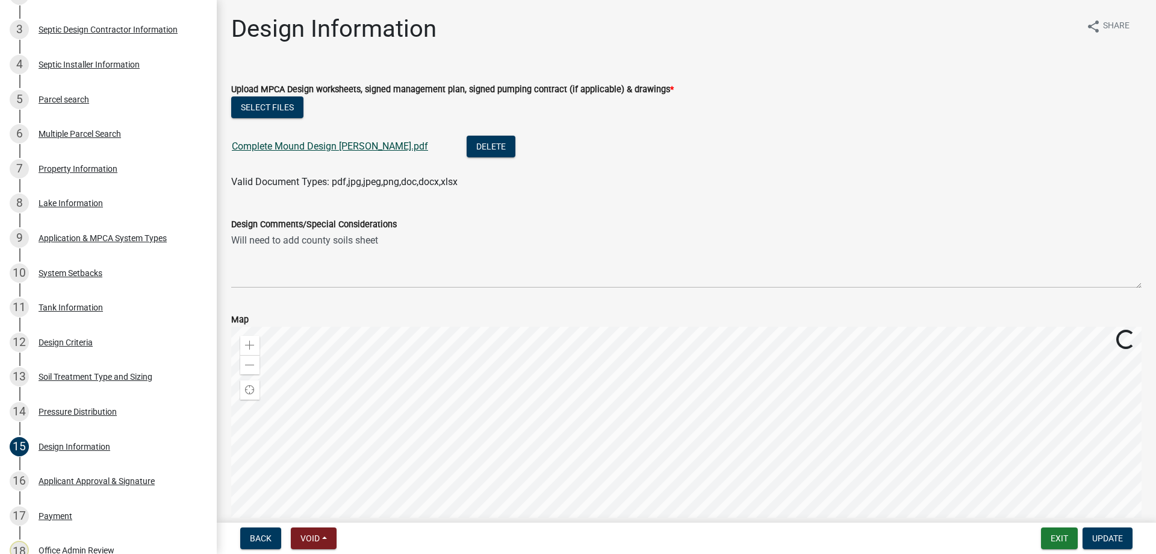
click at [289, 146] on link "Complete Mound Design Tucker.pdf" at bounding box center [330, 145] width 196 height 11
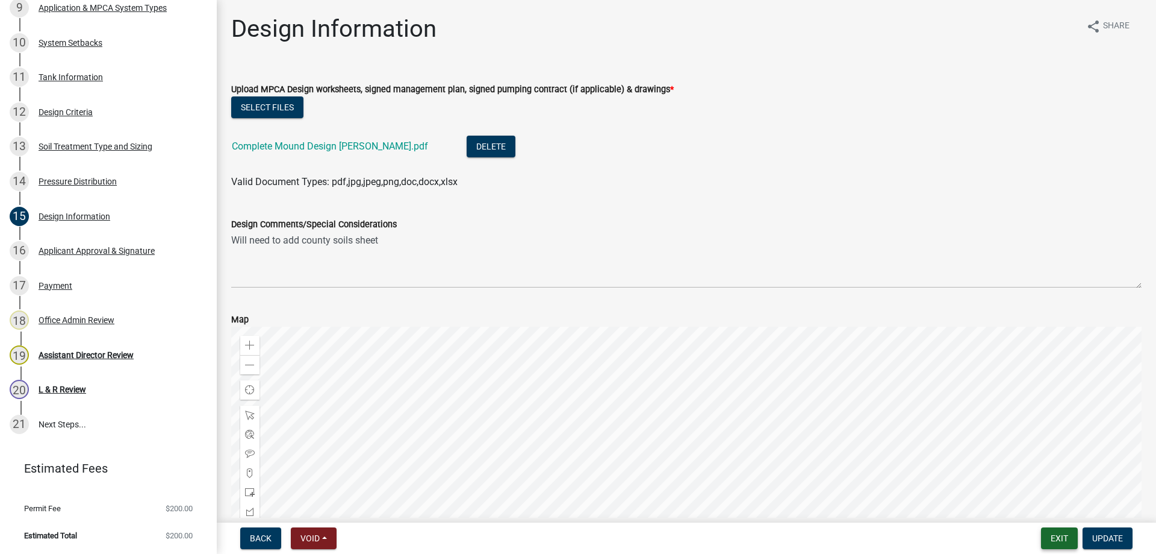
click at [1061, 537] on button "Exit" at bounding box center [1059, 538] width 37 height 22
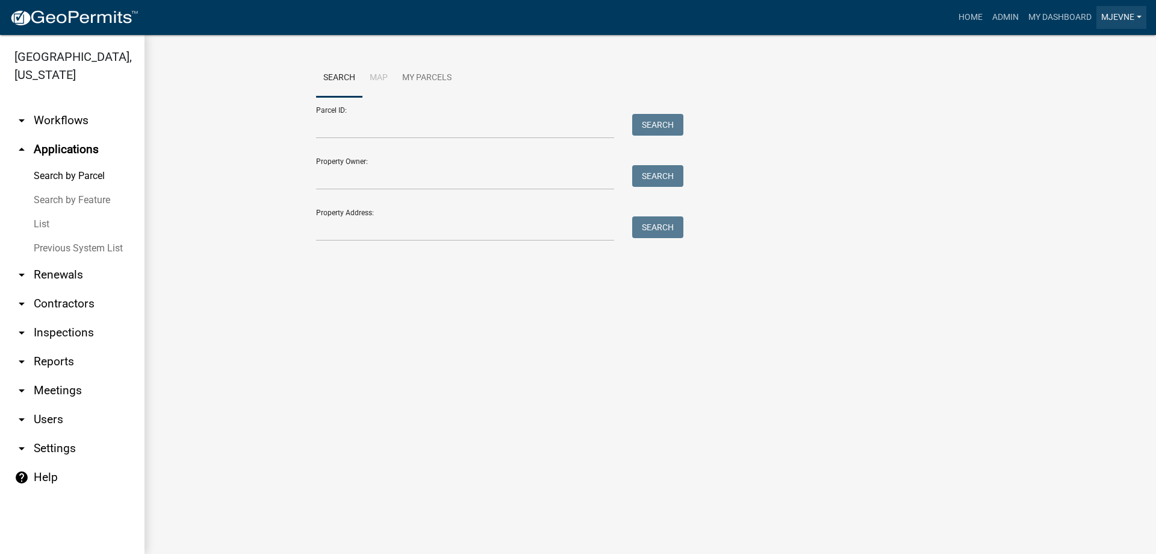
click at [1120, 7] on link "MJevne" at bounding box center [1122, 17] width 50 height 23
click at [1078, 149] on link "Logout" at bounding box center [1095, 146] width 103 height 29
